Goal: Navigation & Orientation: Find specific page/section

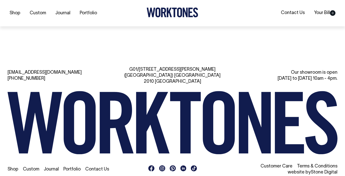
scroll to position [1083, 0]
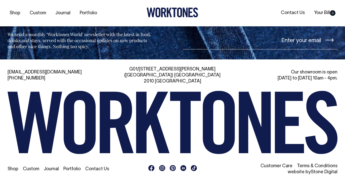
click at [320, 170] on link "Stone Digital" at bounding box center [324, 172] width 27 height 4
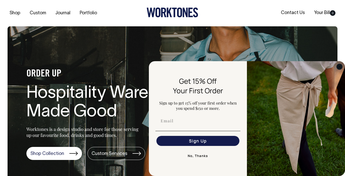
click at [339, 68] on circle "Close dialog" at bounding box center [339, 67] width 6 height 6
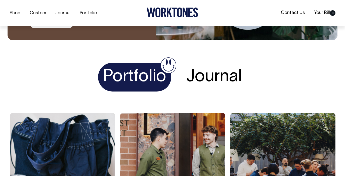
scroll to position [771, 0]
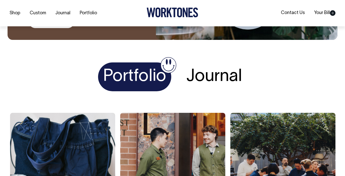
click at [206, 78] on h1 "Journal" at bounding box center [214, 77] width 66 height 29
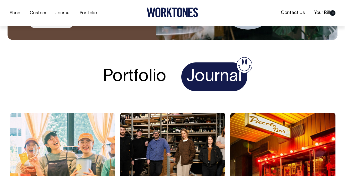
click at [123, 81] on h1 "Portfolio" at bounding box center [134, 77] width 73 height 29
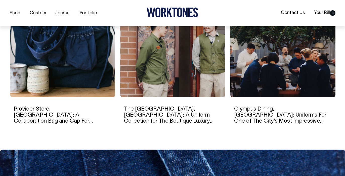
scroll to position [883, 0]
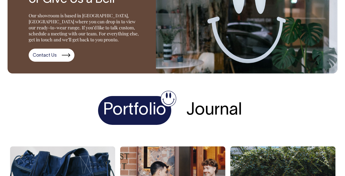
click at [204, 112] on h1 "Journal" at bounding box center [214, 110] width 66 height 29
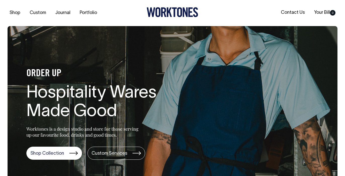
scroll to position [0, 0]
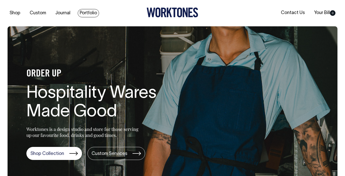
click at [85, 12] on link "Portfolio" at bounding box center [88, 13] width 21 height 8
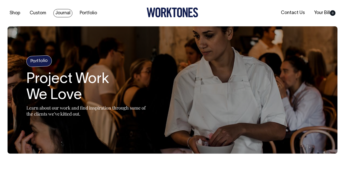
click at [62, 14] on link "Journal" at bounding box center [62, 13] width 19 height 8
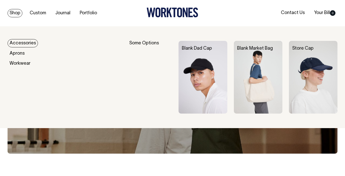
click at [14, 12] on link "Shop" at bounding box center [15, 13] width 15 height 8
